Goal: Find contact information: Find contact information

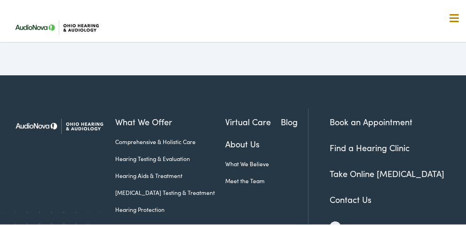
scroll to position [2398, 0]
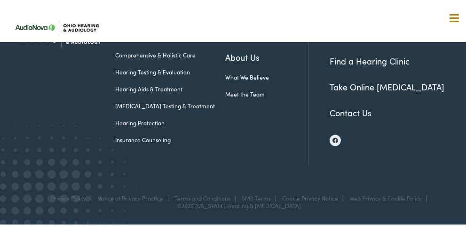
click at [366, 65] on link "Find a Hearing Clinic" at bounding box center [370, 59] width 80 height 12
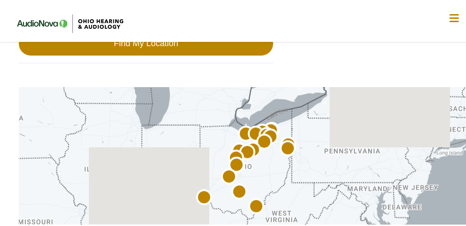
scroll to position [188, 0]
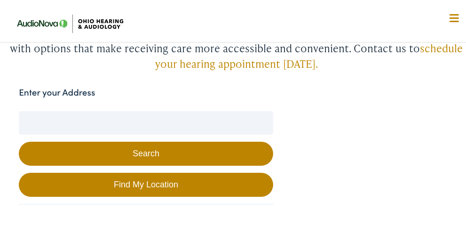
click at [169, 109] on input "Enter your Address" at bounding box center [146, 121] width 254 height 24
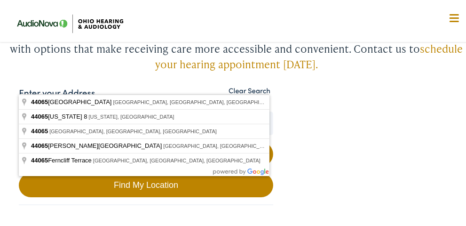
click at [19, 140] on button "Search" at bounding box center [146, 152] width 254 height 24
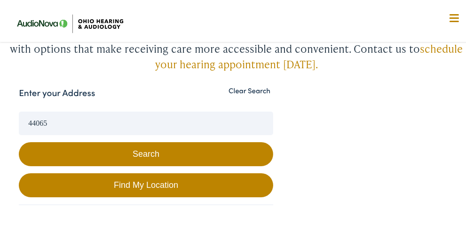
click at [165, 140] on button "Search" at bounding box center [146, 152] width 254 height 24
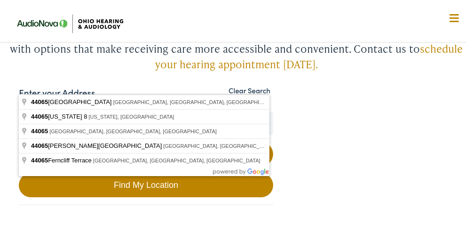
click at [104, 110] on input "44065" at bounding box center [146, 122] width 254 height 24
type input "Newbury Township, OH 44065, USA"
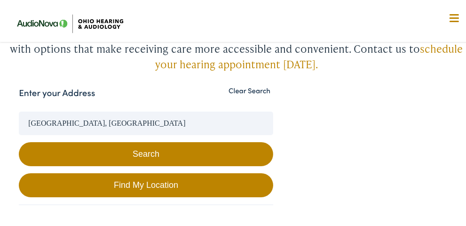
click at [148, 140] on button "Search" at bounding box center [146, 152] width 254 height 24
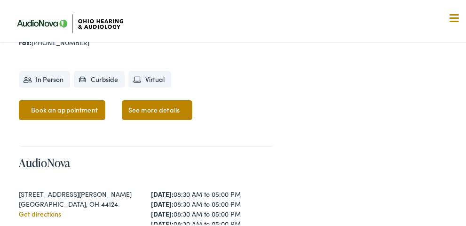
scroll to position [3432, 0]
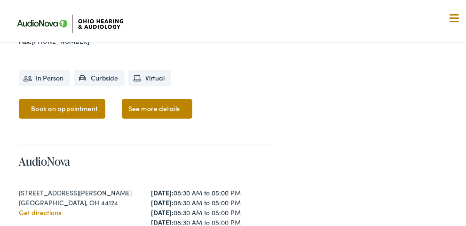
click at [46, 205] on link "Get directions" at bounding box center [40, 209] width 42 height 9
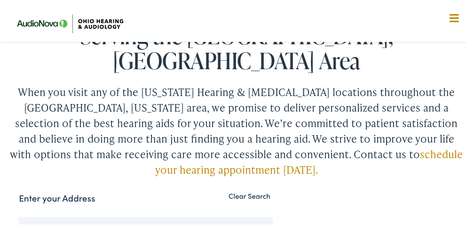
scroll to position [0, 0]
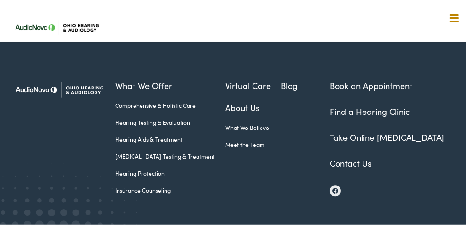
scroll to position [2367, 0]
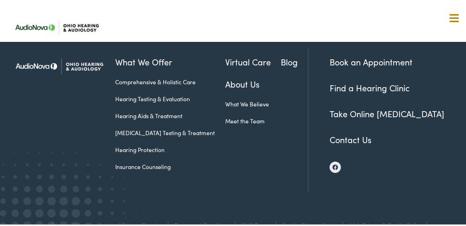
click at [341, 143] on link "Contact Us" at bounding box center [351, 138] width 42 height 12
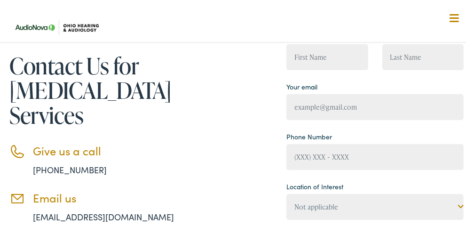
scroll to position [141, 0]
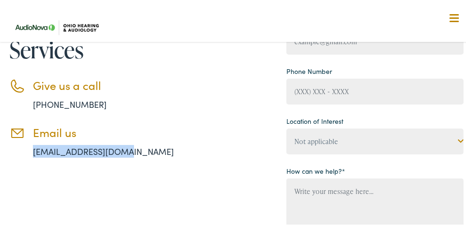
drag, startPoint x: 31, startPoint y: 127, endPoint x: 119, endPoint y: 129, distance: 88.0
click at [119, 129] on li "Email us info@ohiohearing.com" at bounding box center [117, 140] width 216 height 32
copy link "info@ohiohearing.com"
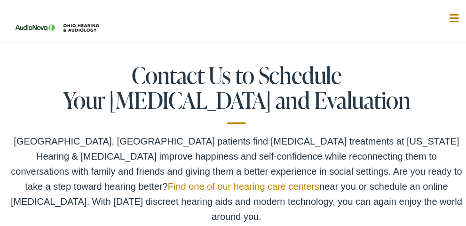
scroll to position [1827, 0]
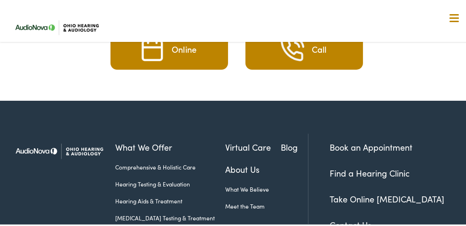
click at [350, 217] on link "Contact Us" at bounding box center [351, 223] width 42 height 12
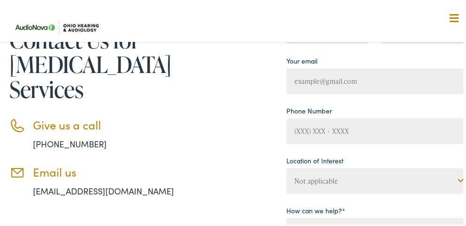
scroll to position [94, 0]
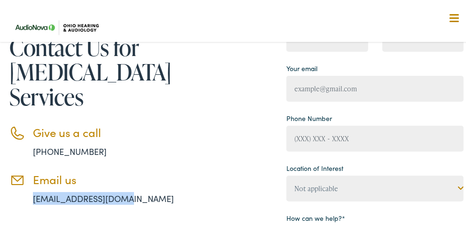
drag, startPoint x: 121, startPoint y: 170, endPoint x: 32, endPoint y: 169, distance: 88.9
click at [32, 171] on li "Email us [EMAIL_ADDRESS][DOMAIN_NAME]" at bounding box center [117, 187] width 216 height 32
copy link "[EMAIL_ADDRESS][DOMAIN_NAME]"
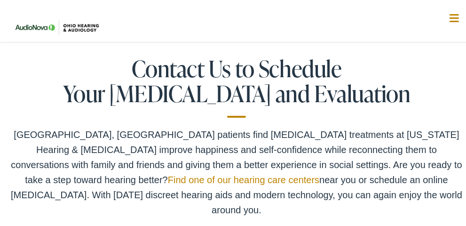
scroll to position [1874, 0]
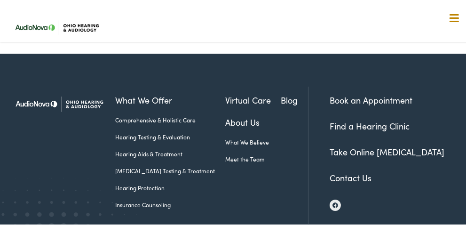
click at [377, 118] on link "Find a Hearing Clinic" at bounding box center [370, 124] width 80 height 12
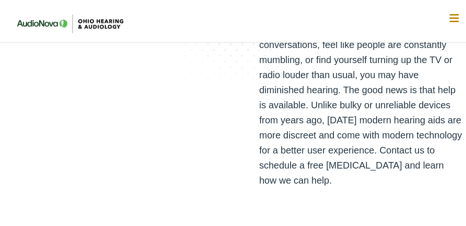
scroll to position [6019, 0]
